Goal: Use online tool/utility: Utilize a website feature to perform a specific function

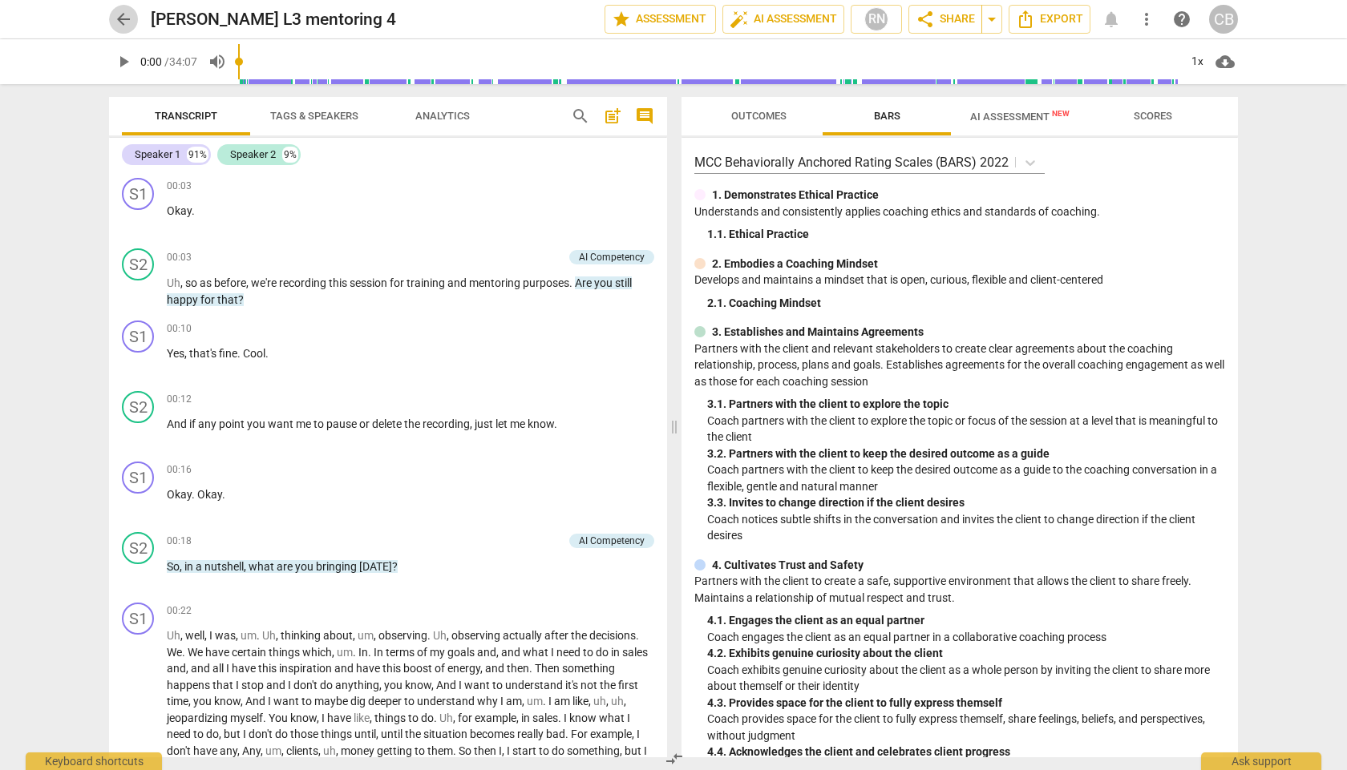
click at [127, 25] on span "arrow_back" at bounding box center [123, 19] width 19 height 19
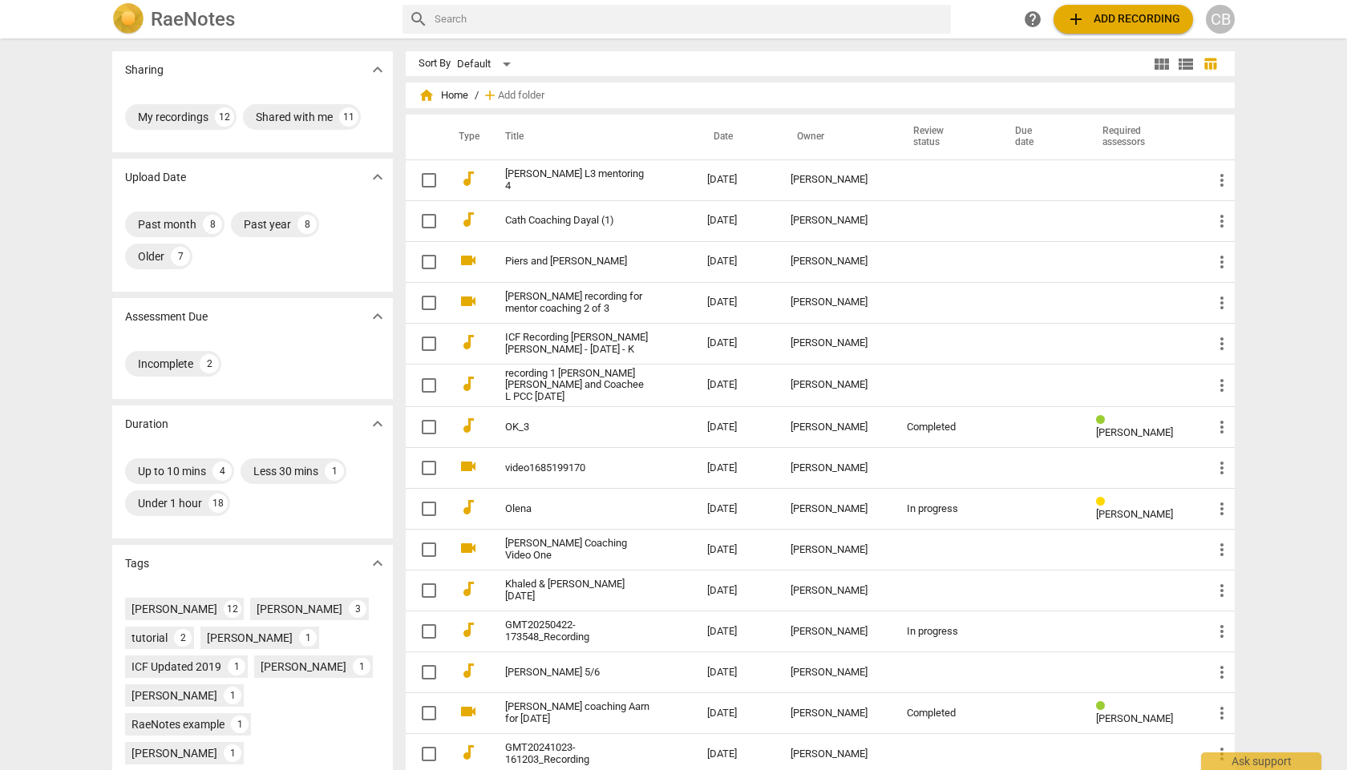
click at [186, 26] on h2 "RaeNotes" at bounding box center [193, 19] width 84 height 22
click at [1155, 66] on span "view_module" at bounding box center [1161, 64] width 19 height 19
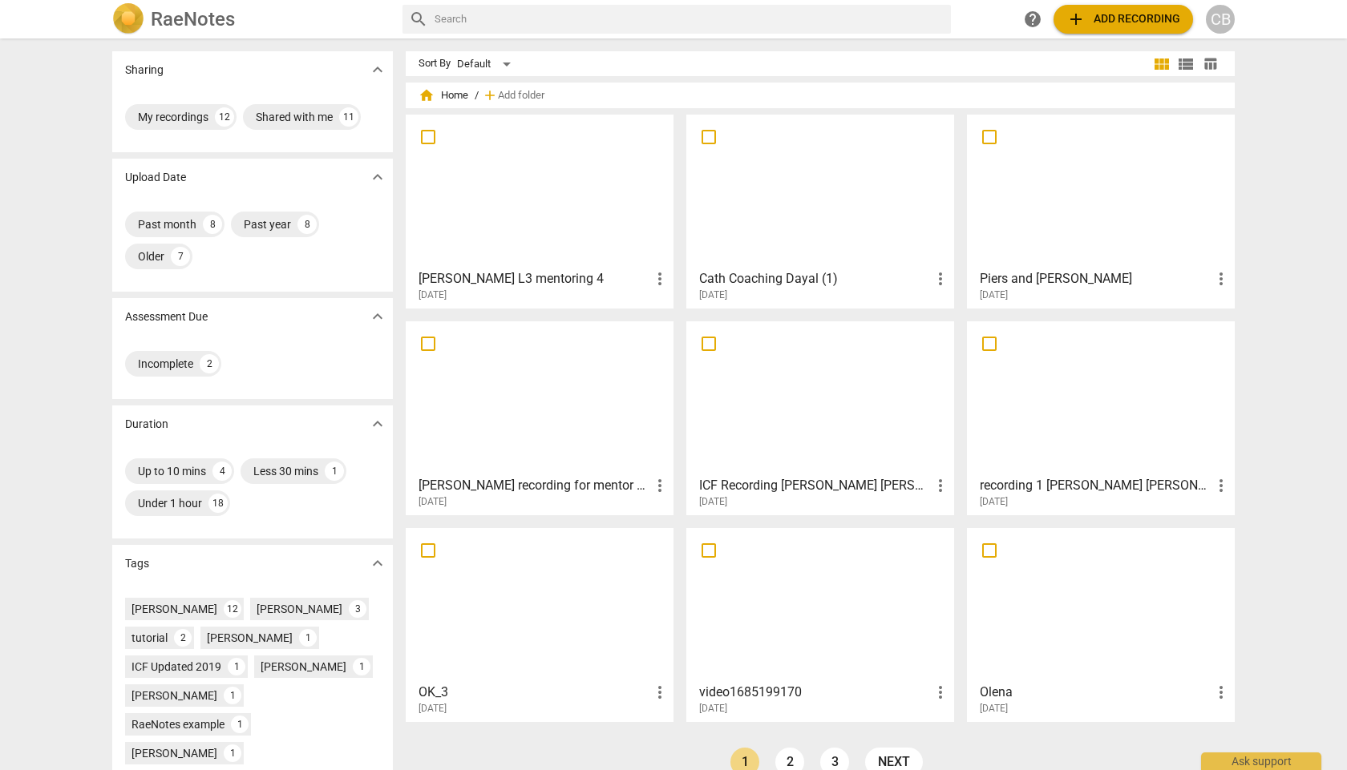
click at [1077, 17] on span "add" at bounding box center [1075, 19] width 19 height 19
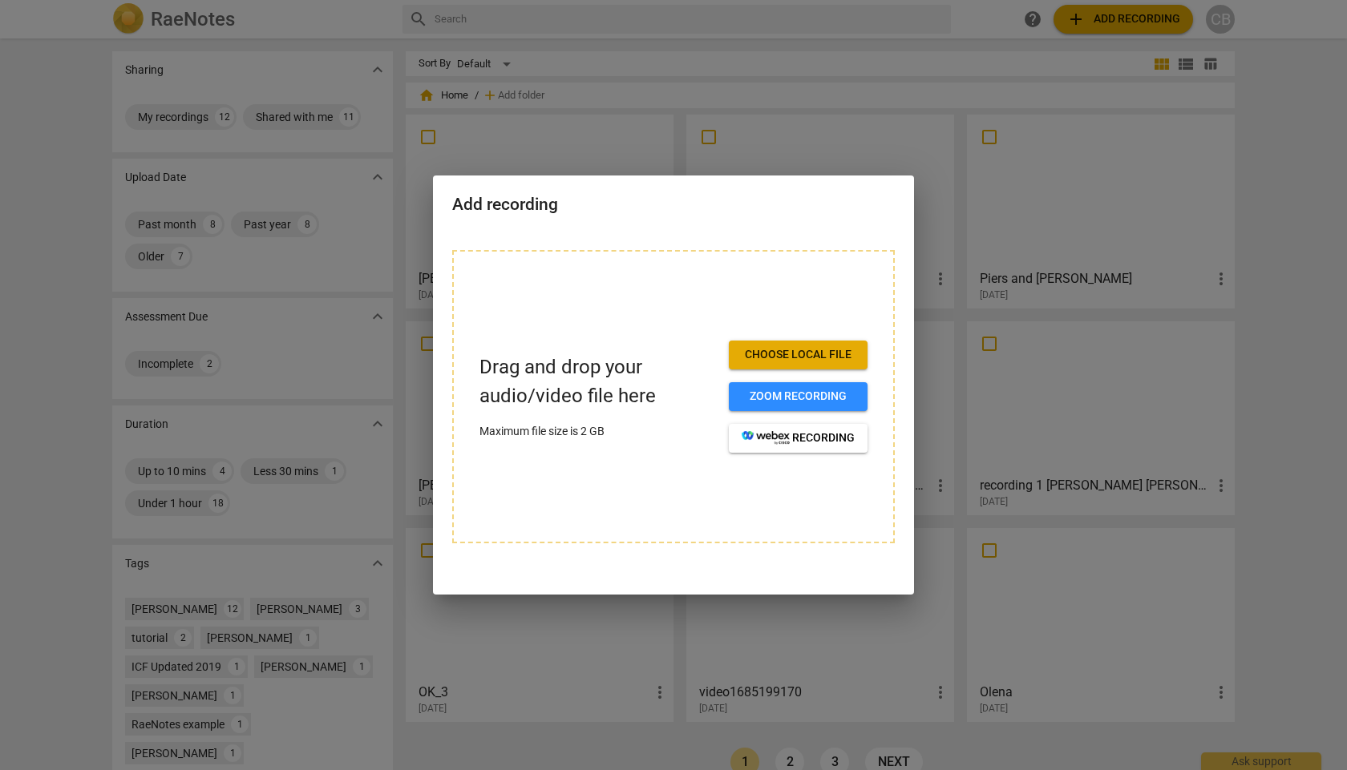
click at [790, 354] on span "Choose local file" at bounding box center [798, 355] width 113 height 16
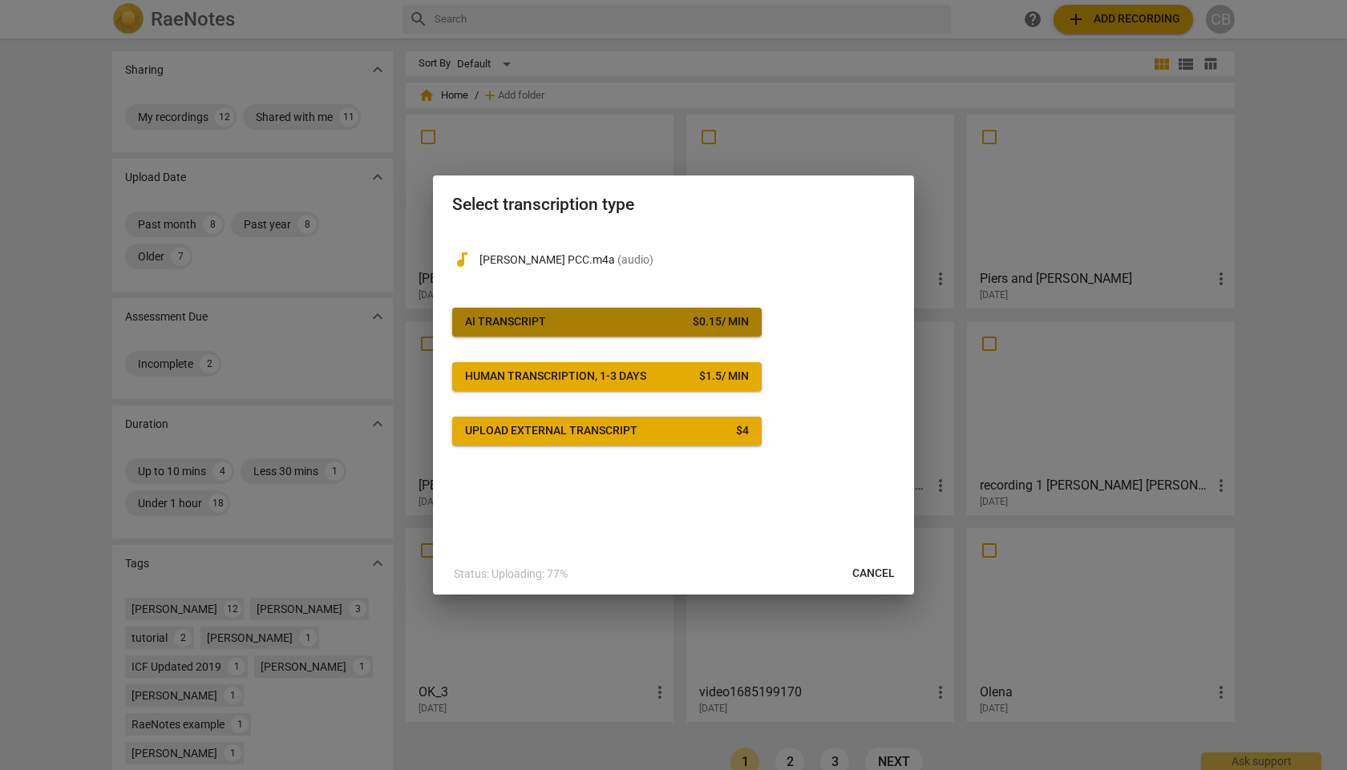
click at [475, 330] on button "AI Transcript $ 0.15 / min" at bounding box center [606, 322] width 309 height 29
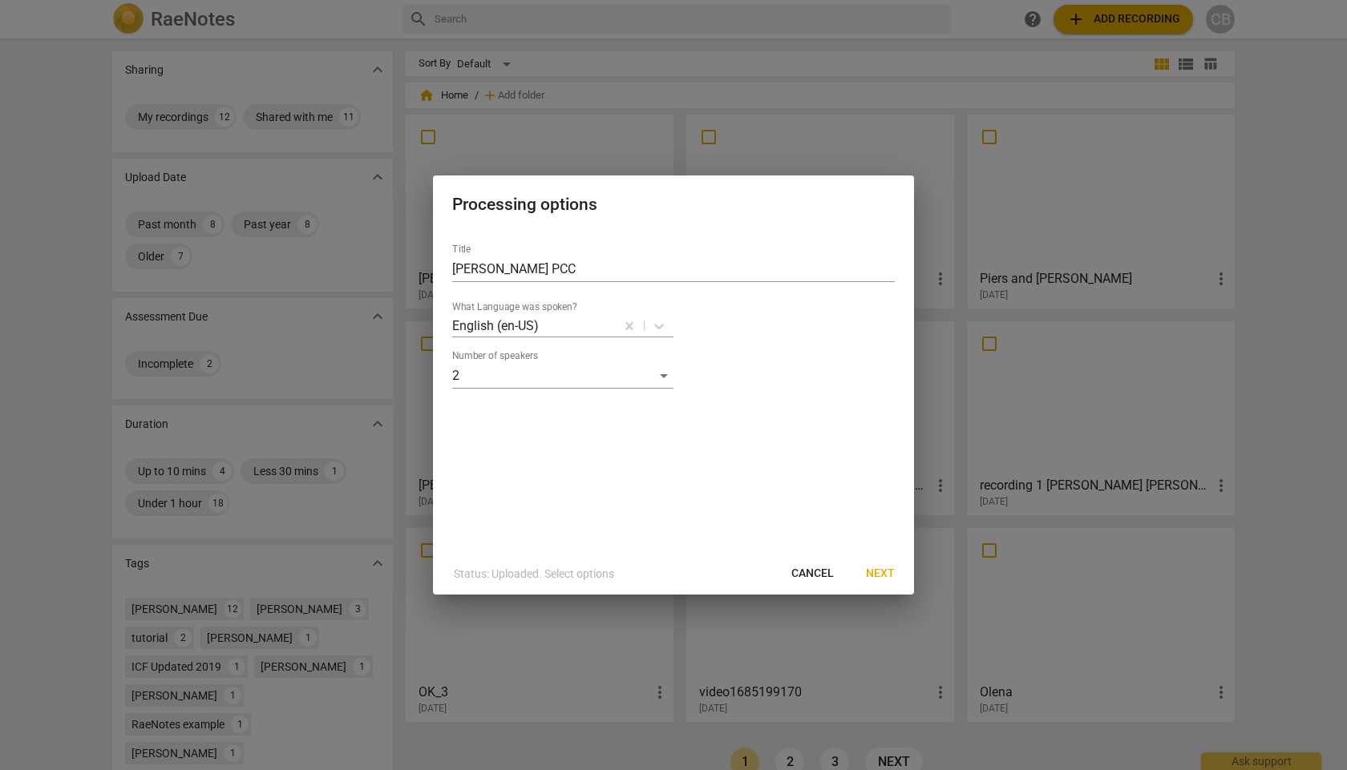
click at [894, 577] on span "Next" at bounding box center [880, 574] width 29 height 16
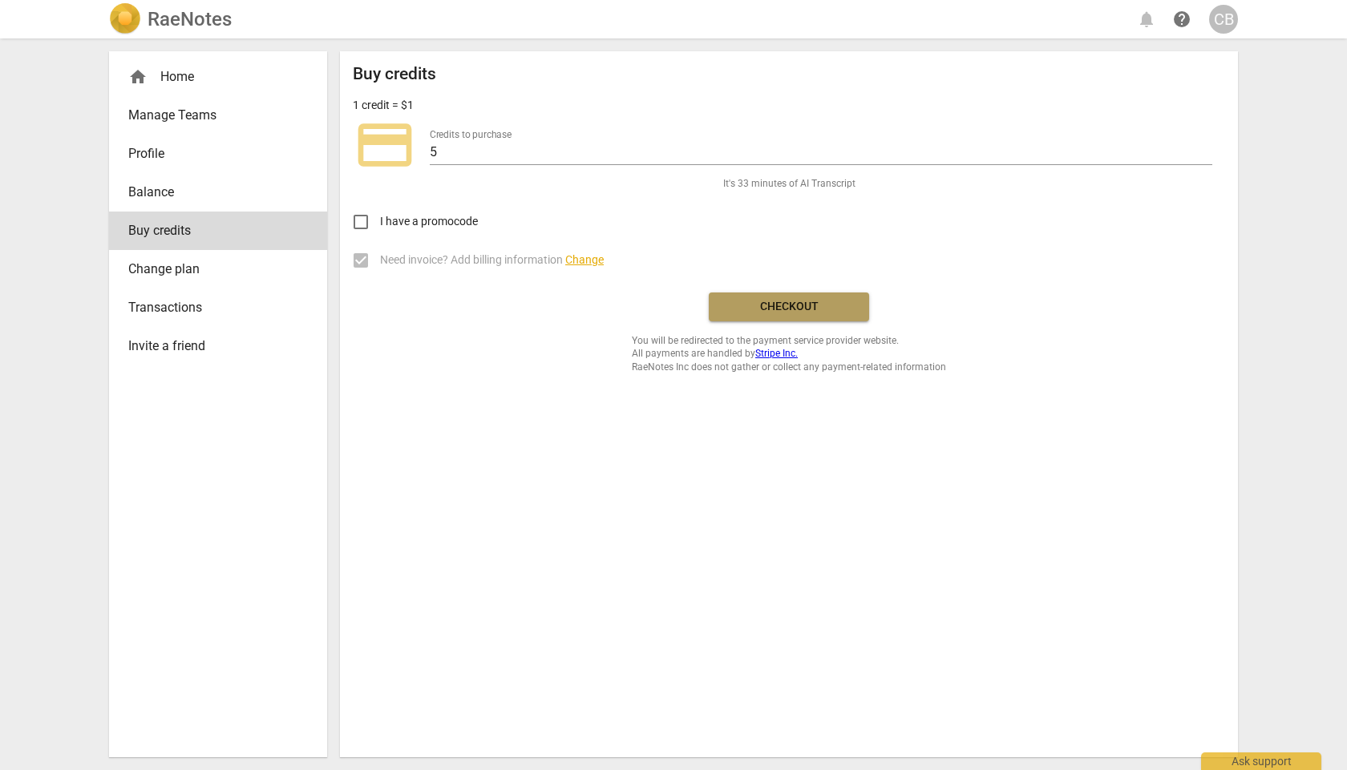
click at [781, 316] on button "Checkout" at bounding box center [789, 307] width 160 height 29
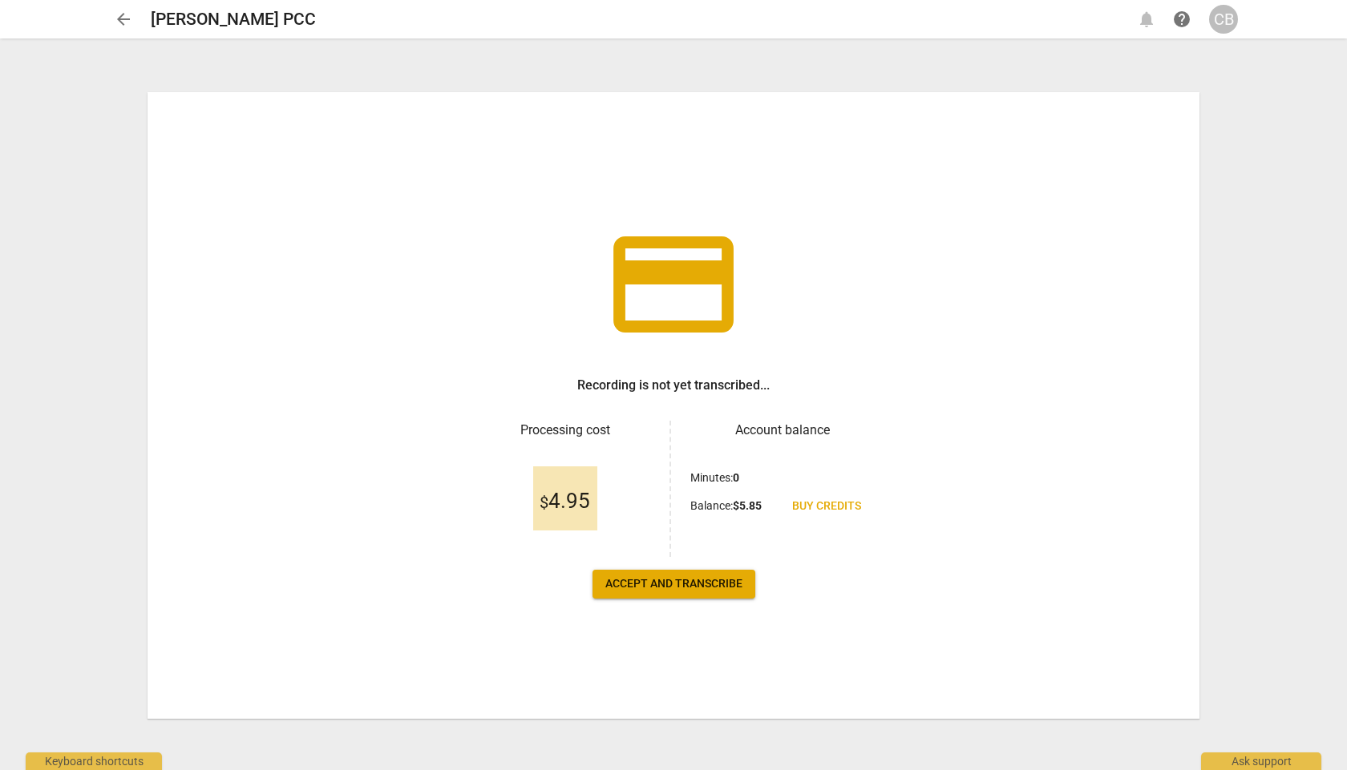
click at [726, 583] on span "Accept and transcribe" at bounding box center [673, 584] width 137 height 16
